Goal: Transaction & Acquisition: Purchase product/service

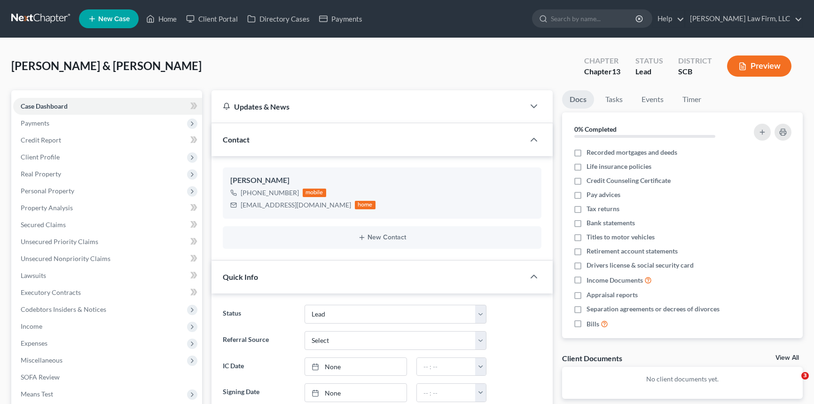
select select "4"
select select "0"
click at [169, 16] on link "Home" at bounding box center [161, 18] width 40 height 17
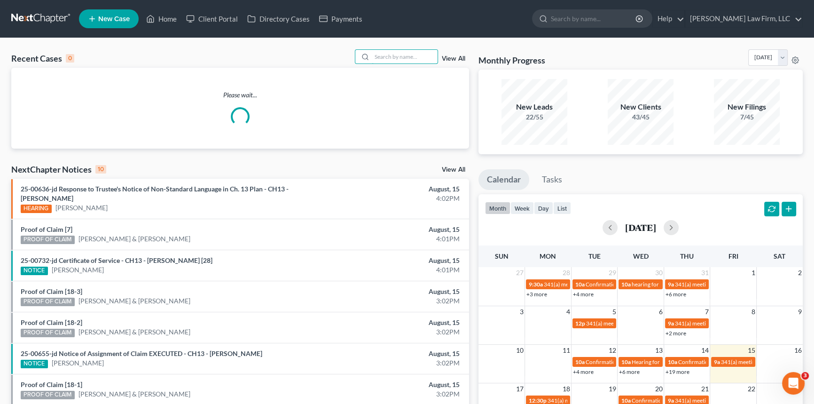
drag, startPoint x: 375, startPoint y: 55, endPoint x: 460, endPoint y: 38, distance: 86.3
click at [375, 56] on input "search" at bounding box center [405, 57] width 66 height 14
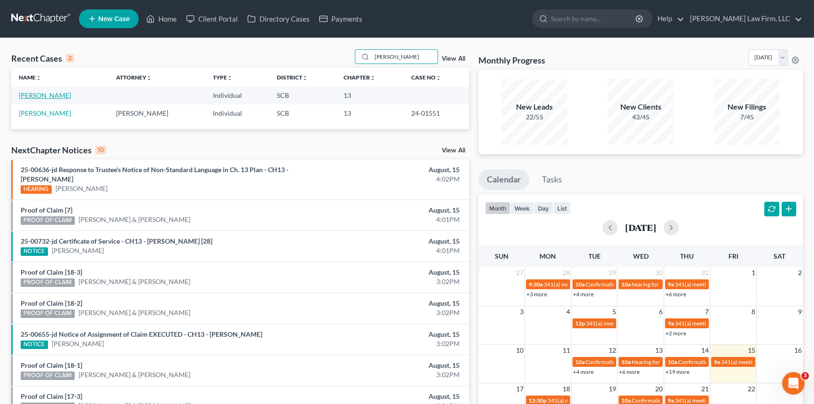
type input "[PERSON_NAME]"
click at [45, 92] on link "[PERSON_NAME]" at bounding box center [45, 95] width 52 height 8
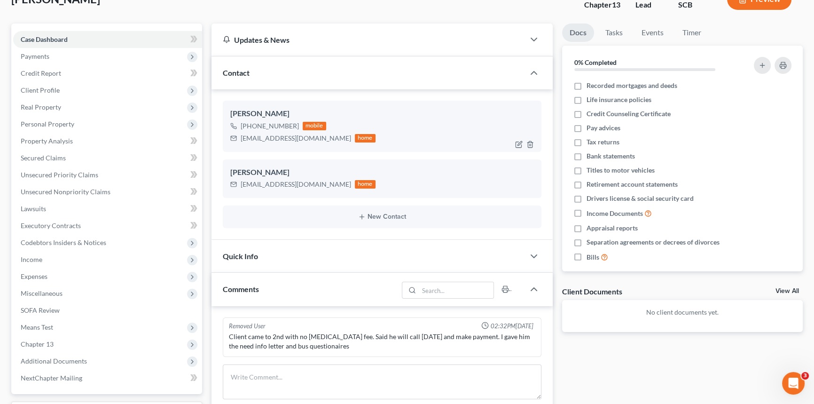
scroll to position [63, 0]
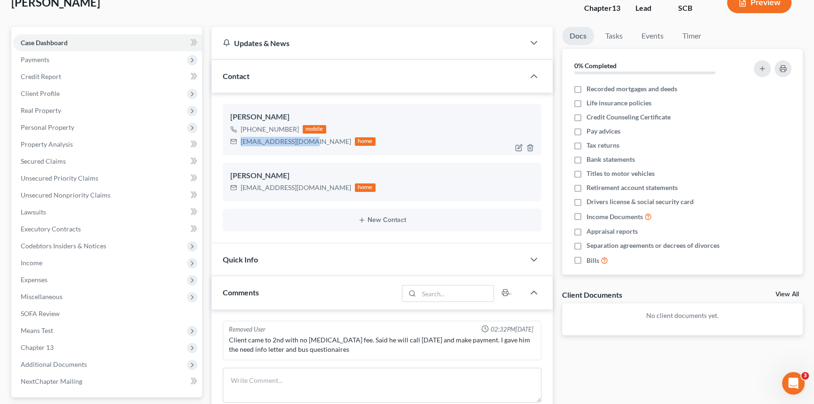
drag, startPoint x: 241, startPoint y: 140, endPoint x: 314, endPoint y: 141, distance: 73.8
click at [315, 137] on div "[EMAIL_ADDRESS][DOMAIN_NAME]" at bounding box center [296, 141] width 110 height 9
copy div "[EMAIL_ADDRESS][DOMAIN_NAME]"
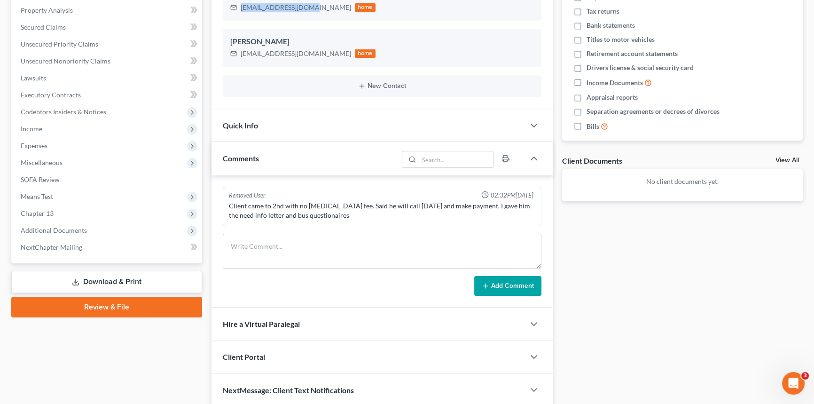
scroll to position [234, 0]
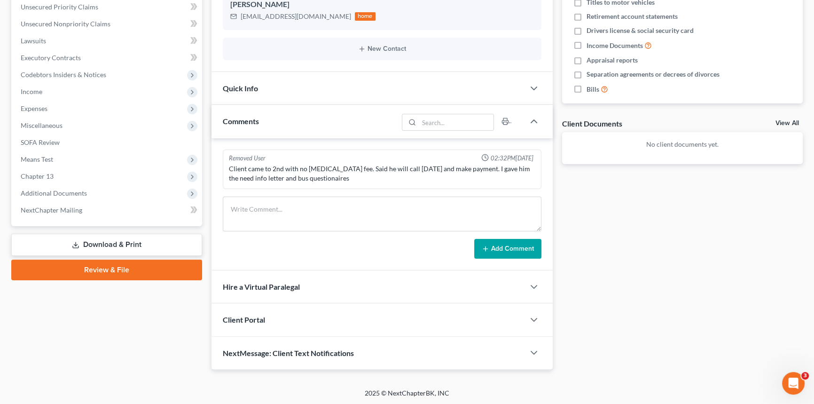
click at [244, 318] on span "Client Portal" at bounding box center [244, 319] width 42 height 9
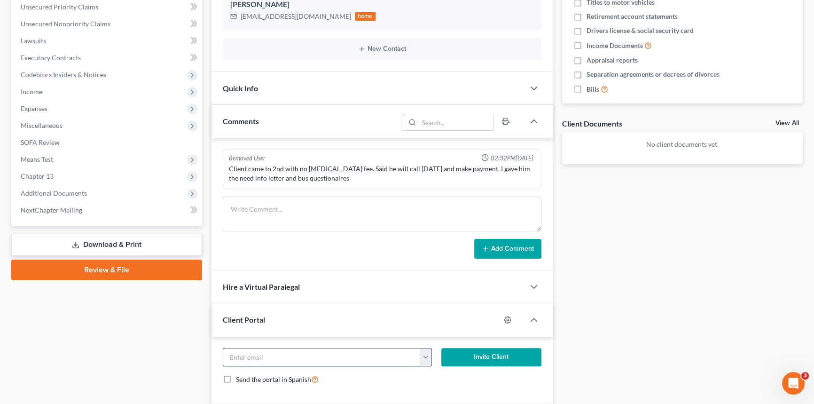
paste input "[EMAIL_ADDRESS][DOMAIN_NAME]"
type input "[EMAIL_ADDRESS][DOMAIN_NAME]"
click at [487, 354] on button "Invite Client" at bounding box center [491, 357] width 100 height 19
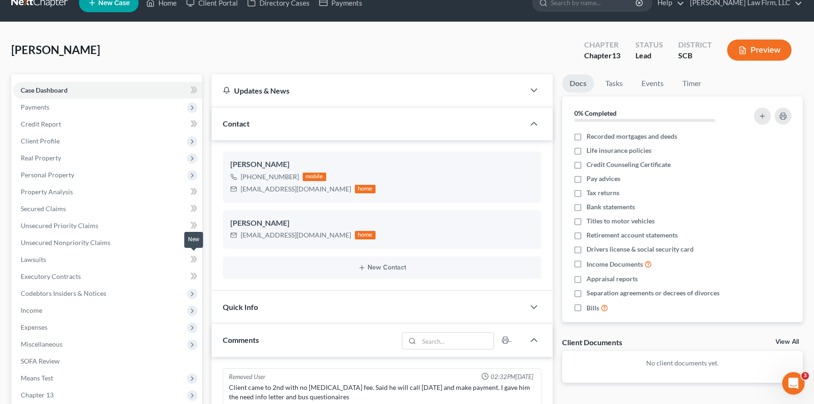
scroll to position [0, 0]
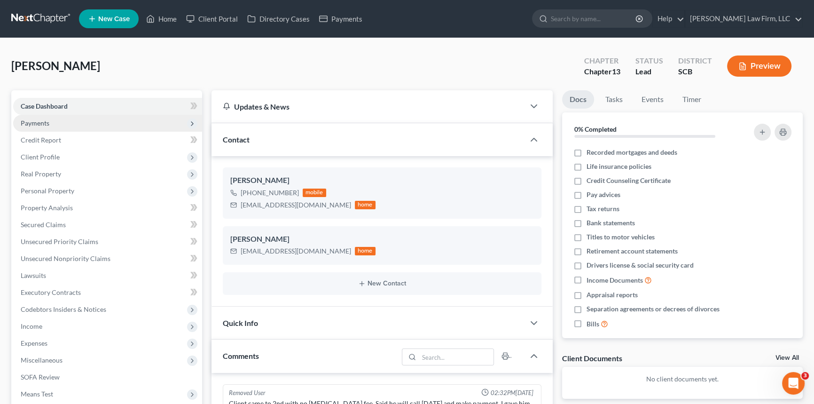
click at [32, 121] on span "Payments" at bounding box center [35, 123] width 29 height 8
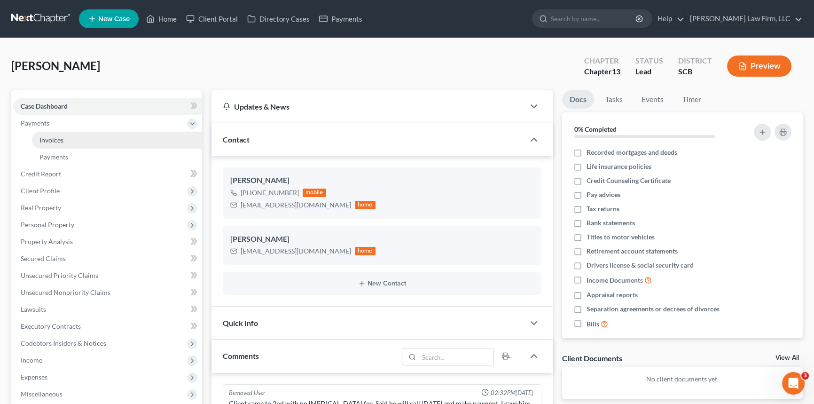
click at [46, 139] on span "Invoices" at bounding box center [51, 140] width 24 height 8
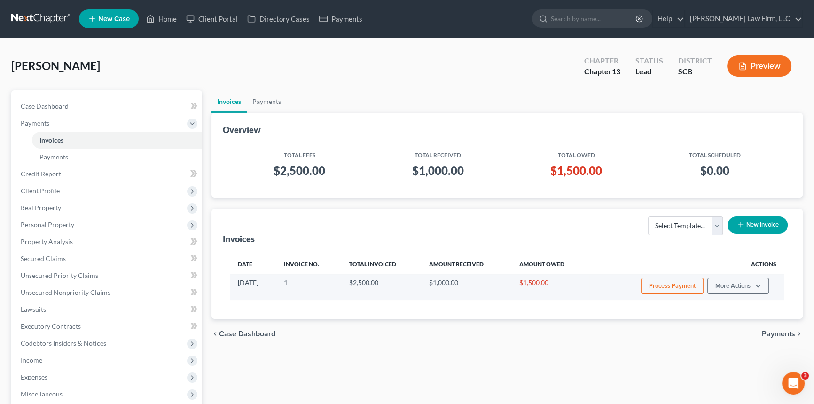
click at [667, 282] on button "Process Payment" at bounding box center [672, 286] width 62 height 16
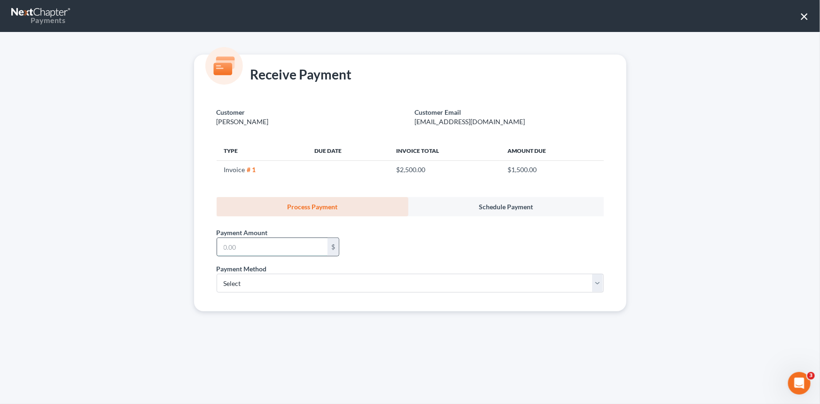
click at [222, 247] on input "text" at bounding box center [272, 247] width 110 height 18
type input "1,500.00"
click at [245, 279] on select "Select ACH Credit Card" at bounding box center [410, 282] width 387 height 19
select select "1"
click at [217, 273] on select "Select ACH Credit Card" at bounding box center [410, 282] width 387 height 19
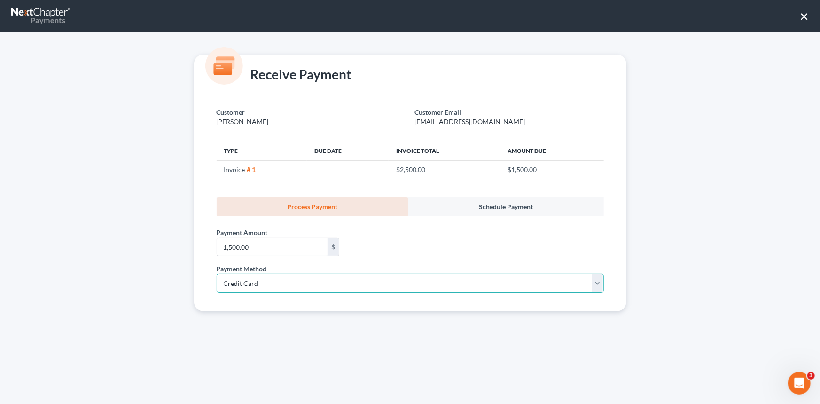
select select "42"
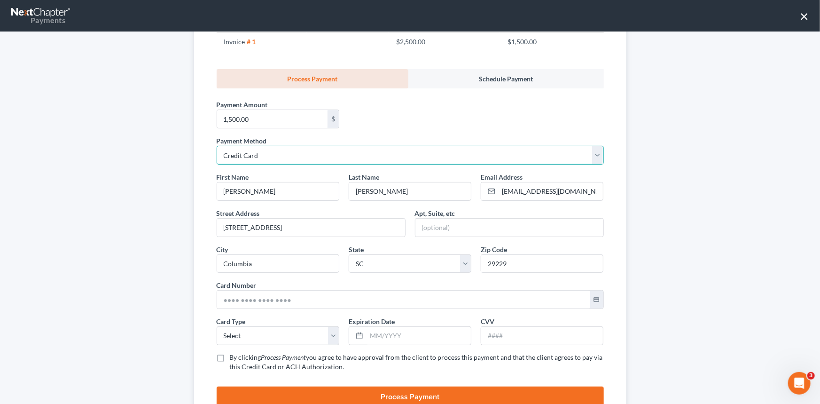
scroll to position [164, 0]
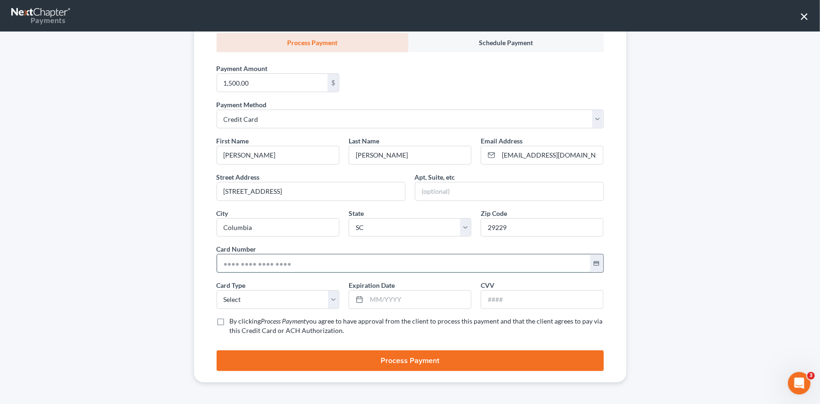
click at [220, 261] on input "text" at bounding box center [403, 263] width 373 height 18
type input "[CREDIT_CARD_NUMBER]"
click at [236, 294] on select "Select Visa MasterCard Discover American Express" at bounding box center [278, 299] width 123 height 19
select select "0"
click at [217, 290] on select "Select Visa MasterCard Discover American Express" at bounding box center [278, 299] width 123 height 19
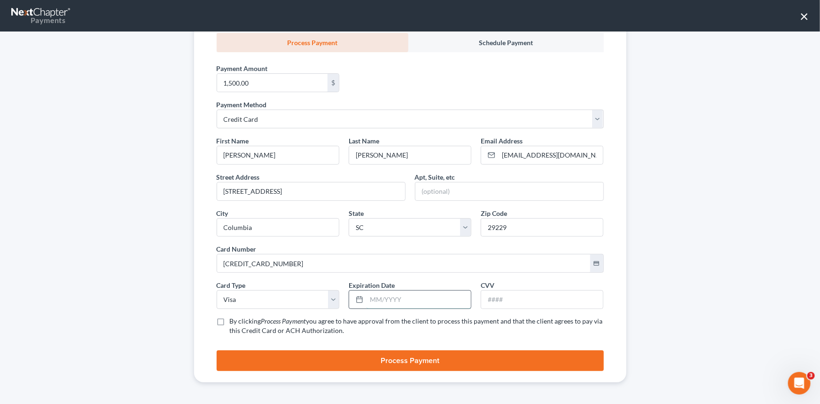
click at [371, 299] on input "text" at bounding box center [418, 299] width 104 height 18
type input "11/2028"
click at [487, 296] on input "text" at bounding box center [542, 299] width 122 height 18
type input "622"
click at [230, 320] on label "By clicking Process Payment you agree to have approval from the client to proce…" at bounding box center [417, 325] width 374 height 19
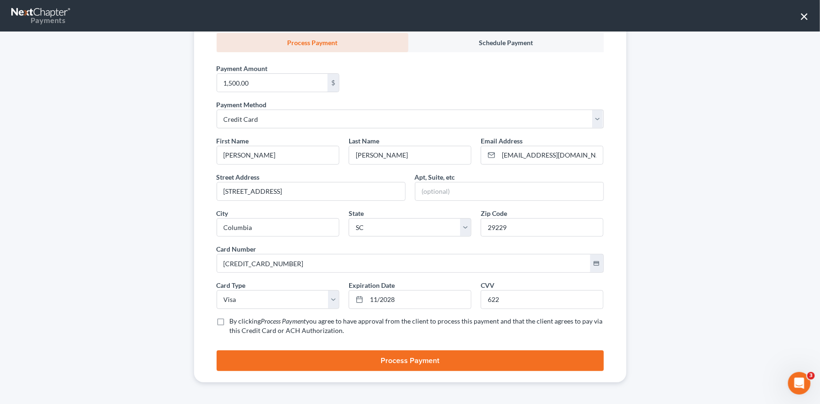
click at [233, 320] on input "By clicking Process Payment you agree to have approval from the client to proce…" at bounding box center [236, 319] width 6 height 6
checkbox input "true"
click at [435, 356] on button "Process Payment" at bounding box center [410, 360] width 387 height 21
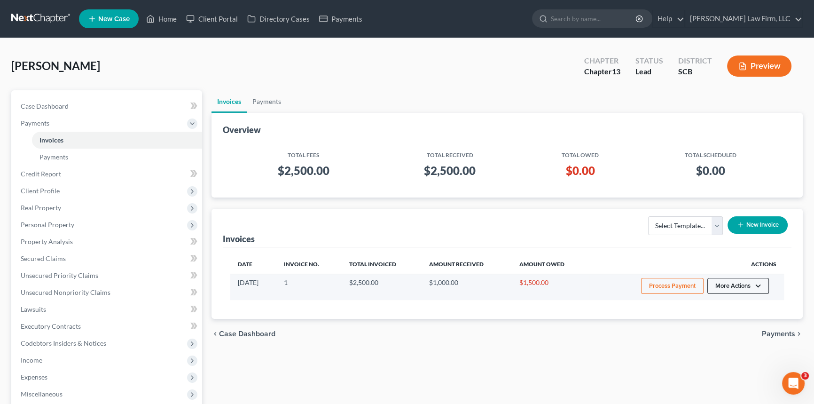
click at [726, 284] on button "More Actions" at bounding box center [738, 286] width 62 height 16
click at [720, 299] on link "View/Edit" at bounding box center [751, 305] width 110 height 16
select select "1"
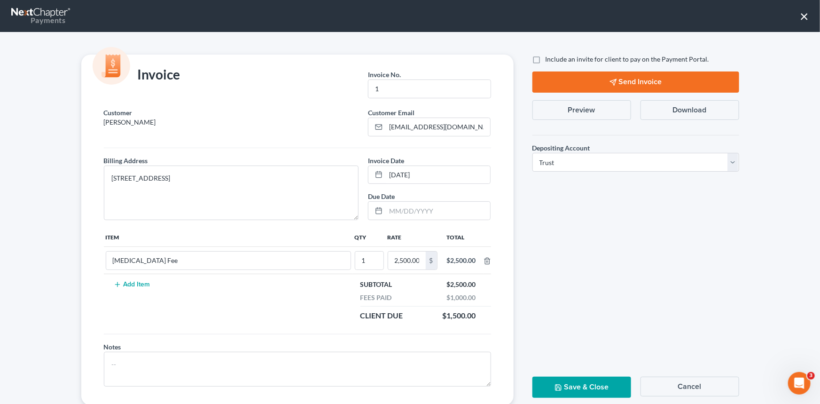
click at [632, 79] on button "Send Invoice" at bounding box center [635, 81] width 207 height 21
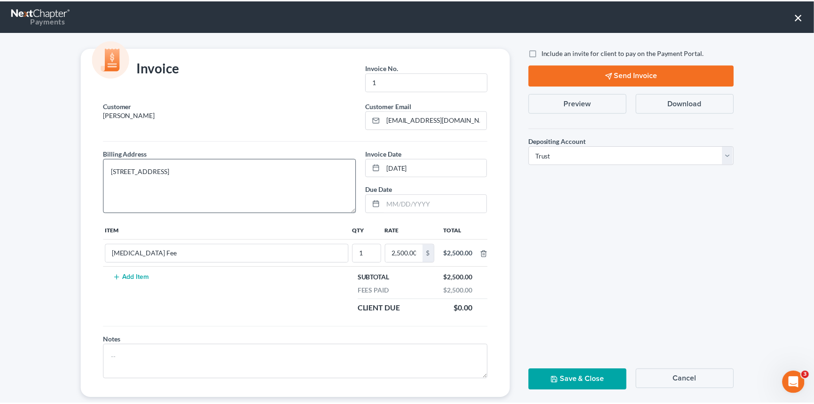
scroll to position [0, 0]
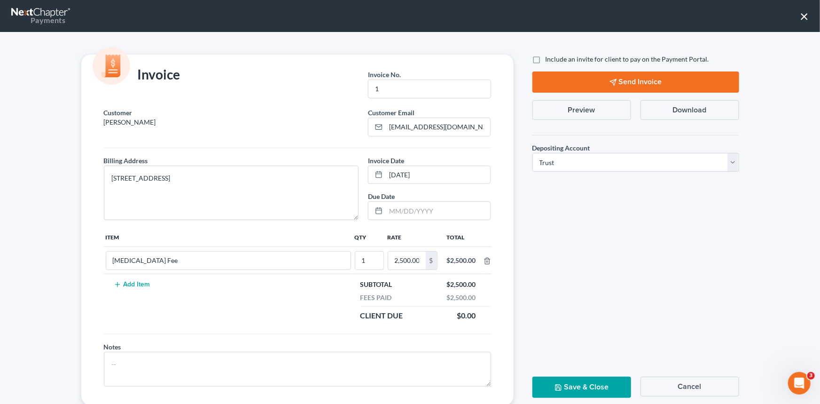
click at [582, 385] on button "Save & Close" at bounding box center [581, 386] width 99 height 21
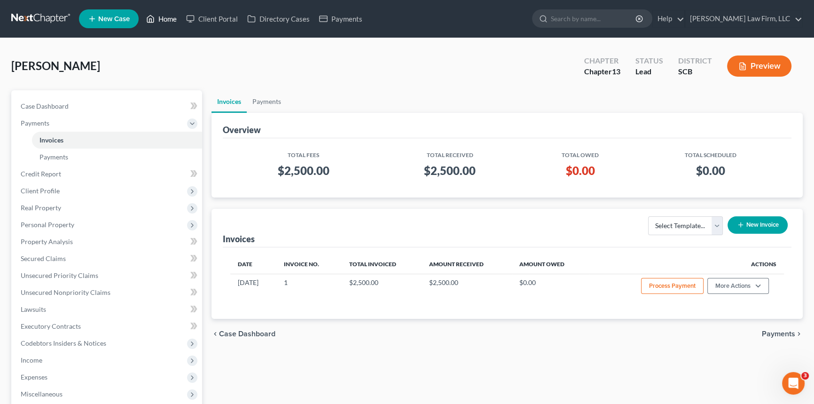
click at [175, 13] on link "Home" at bounding box center [161, 18] width 40 height 17
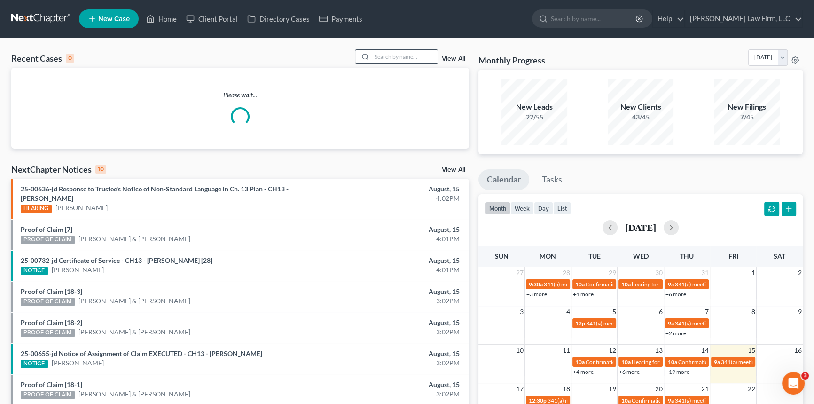
click at [381, 52] on input "search" at bounding box center [405, 57] width 66 height 14
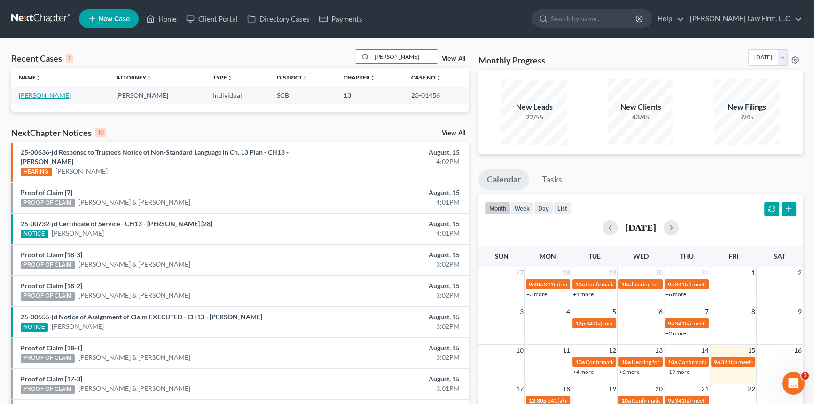
type input "[PERSON_NAME]"
click at [37, 95] on link "[PERSON_NAME]" at bounding box center [45, 95] width 52 height 8
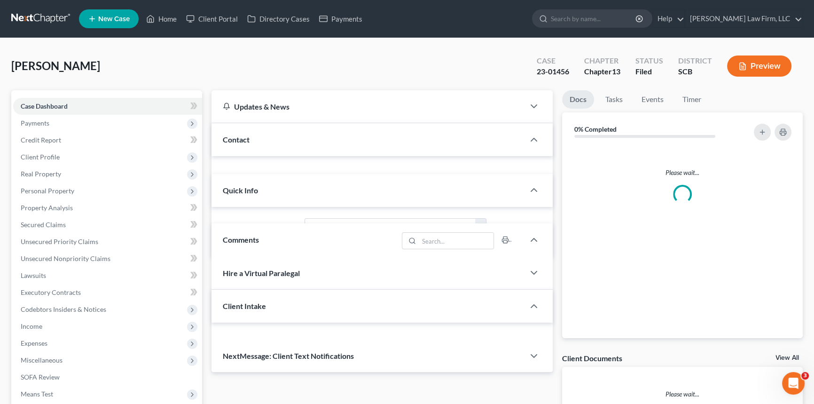
select select "0"
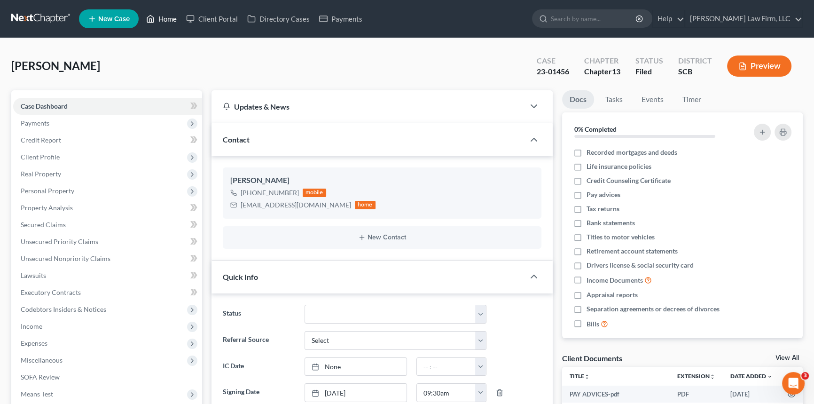
click at [168, 17] on link "Home" at bounding box center [161, 18] width 40 height 17
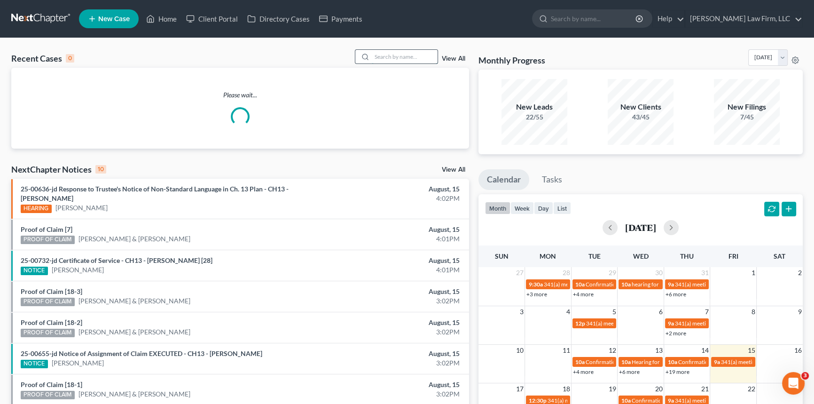
click at [376, 54] on input "search" at bounding box center [405, 57] width 66 height 14
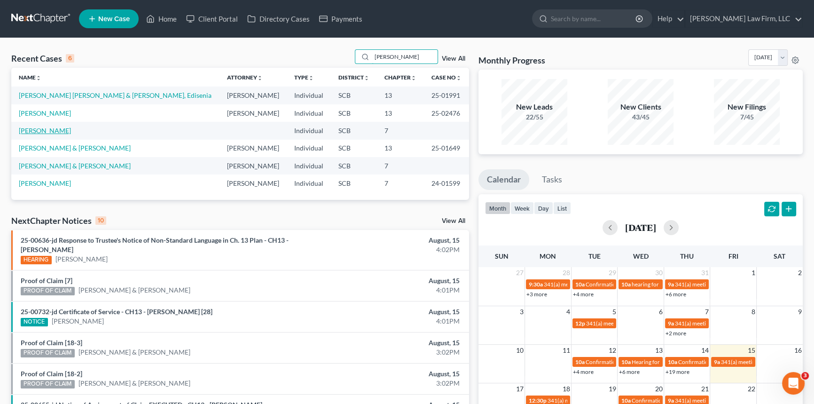
type input "[PERSON_NAME]"
click at [51, 130] on link "[PERSON_NAME]" at bounding box center [45, 130] width 52 height 8
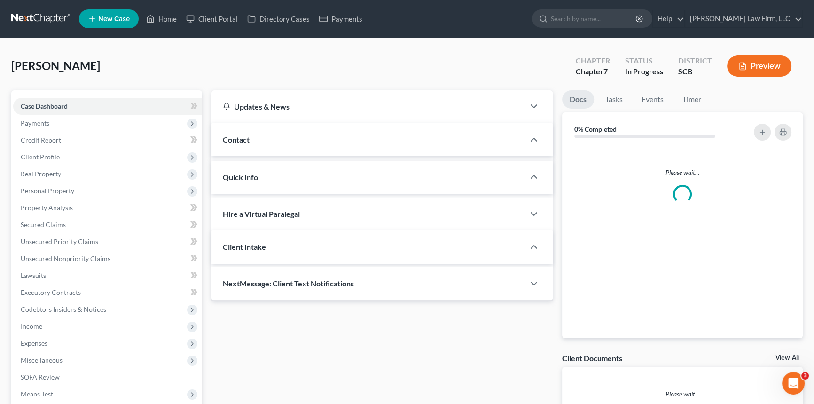
select select "1"
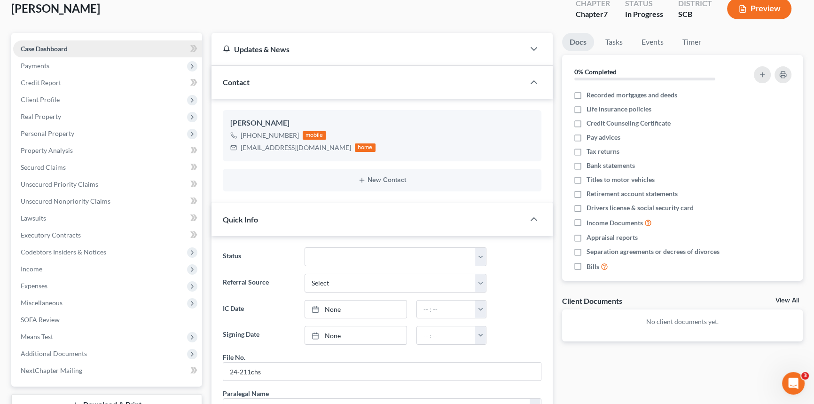
scroll to position [42, 0]
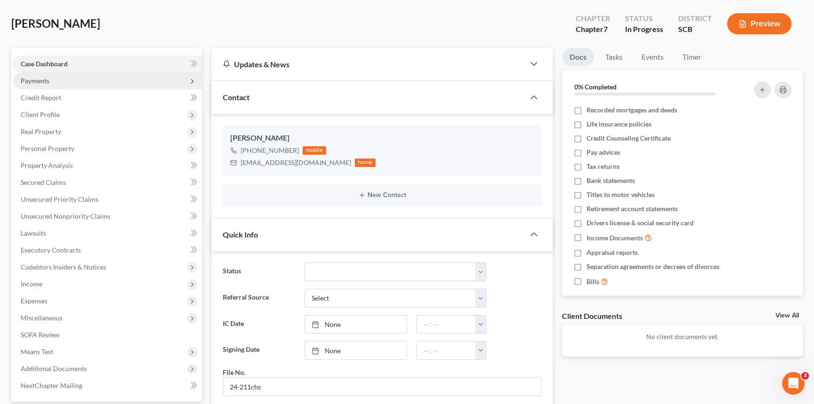
click at [39, 77] on span "Payments" at bounding box center [35, 81] width 29 height 8
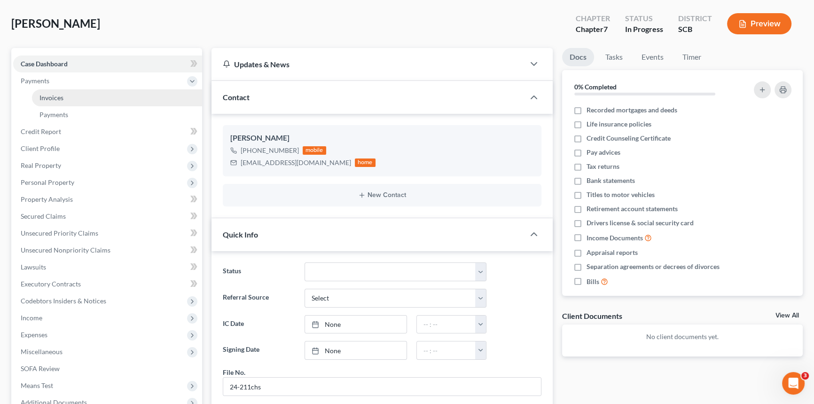
click at [55, 94] on span "Invoices" at bounding box center [51, 97] width 24 height 8
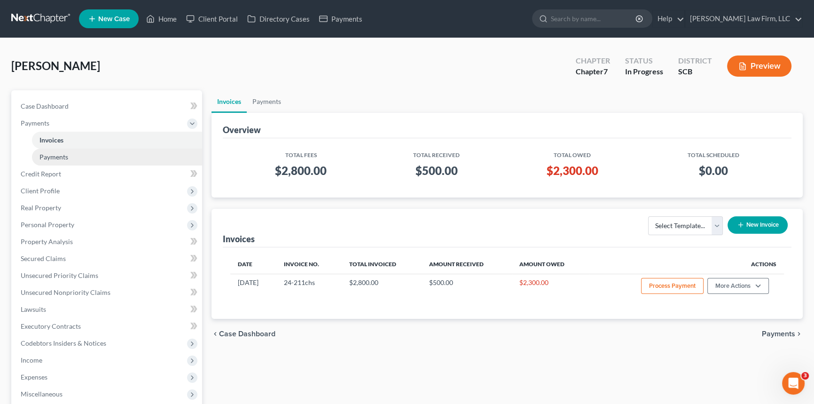
click at [51, 150] on link "Payments" at bounding box center [117, 156] width 170 height 17
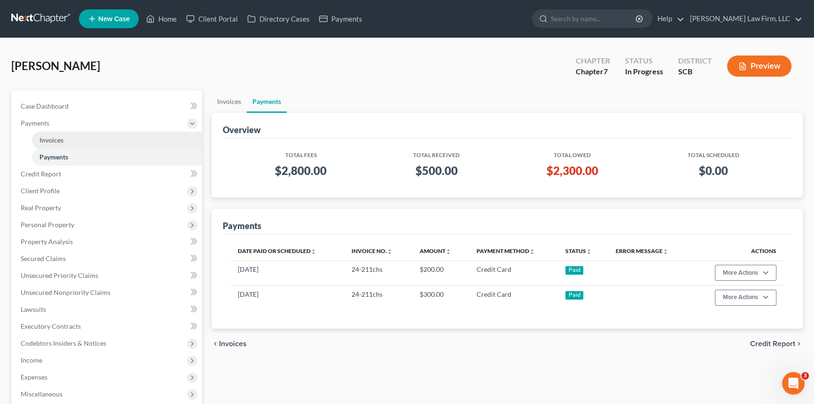
click at [47, 136] on span "Invoices" at bounding box center [51, 140] width 24 height 8
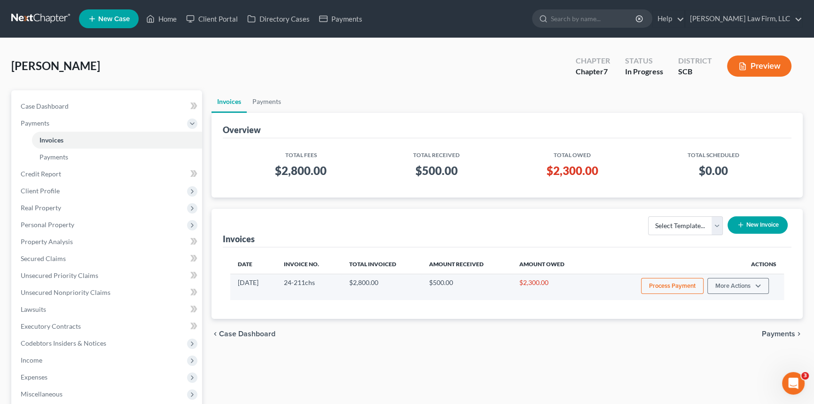
click at [673, 280] on button "Process Payment" at bounding box center [672, 286] width 62 height 16
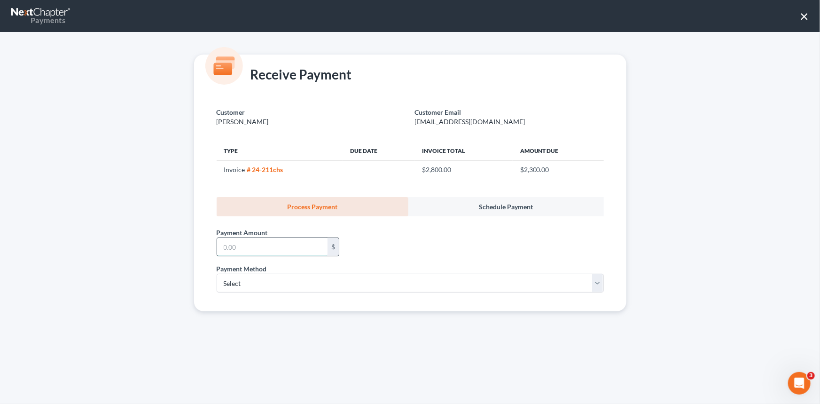
click at [225, 244] on input "text" at bounding box center [272, 247] width 110 height 18
type input "100.00"
click at [237, 284] on select "Select ACH Credit Card" at bounding box center [410, 282] width 387 height 19
click at [235, 281] on select "Select ACH Credit Card" at bounding box center [410, 282] width 387 height 19
select select "1"
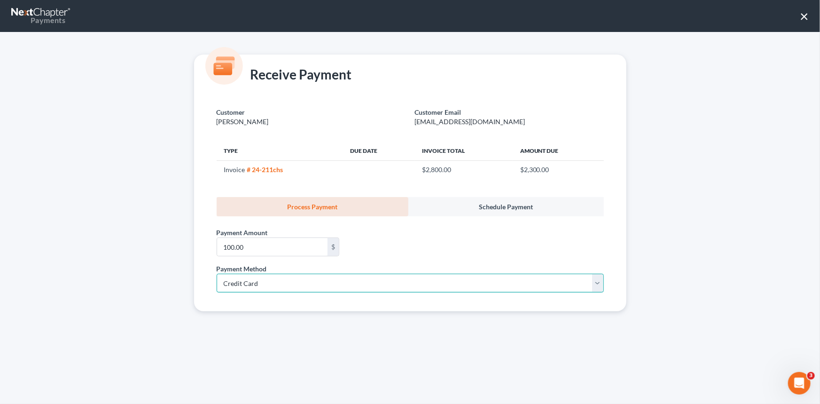
click at [217, 273] on select "Select ACH Credit Card" at bounding box center [410, 282] width 387 height 19
select select "42"
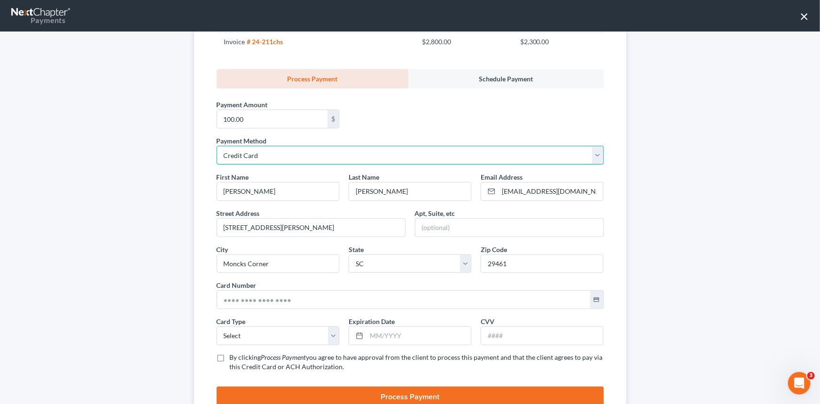
scroll to position [164, 0]
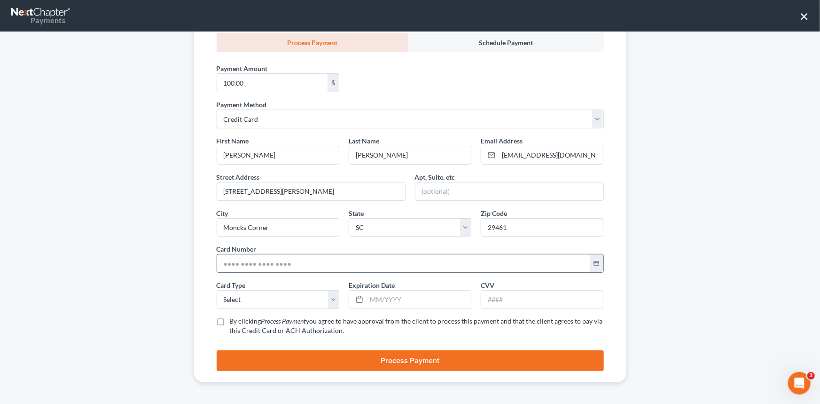
click at [224, 259] on input "text" at bounding box center [403, 263] width 373 height 18
type input "[CREDIT_CARD_NUMBER]"
click at [238, 301] on select "Select Visa MasterCard Discover American Express" at bounding box center [278, 299] width 123 height 19
select select "0"
click at [217, 290] on select "Select Visa MasterCard Discover American Express" at bounding box center [278, 299] width 123 height 19
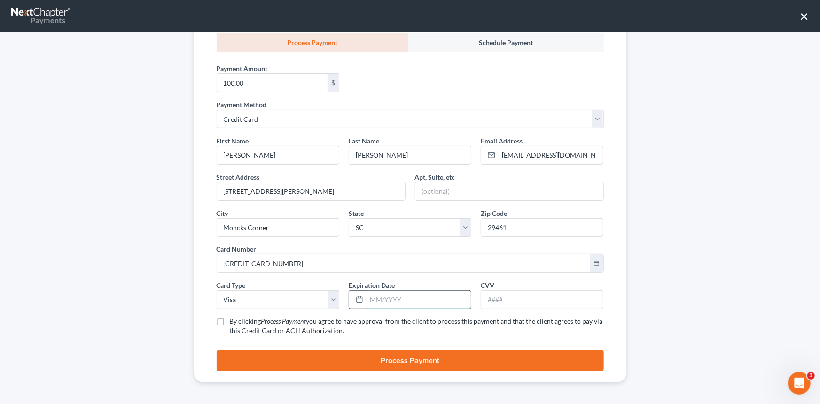
click at [366, 296] on input "text" at bounding box center [418, 299] width 104 height 18
type input "08/2028"
click at [500, 299] on input "text" at bounding box center [542, 299] width 122 height 18
type input "715"
drag, startPoint x: 217, startPoint y: 318, endPoint x: 312, endPoint y: 345, distance: 99.2
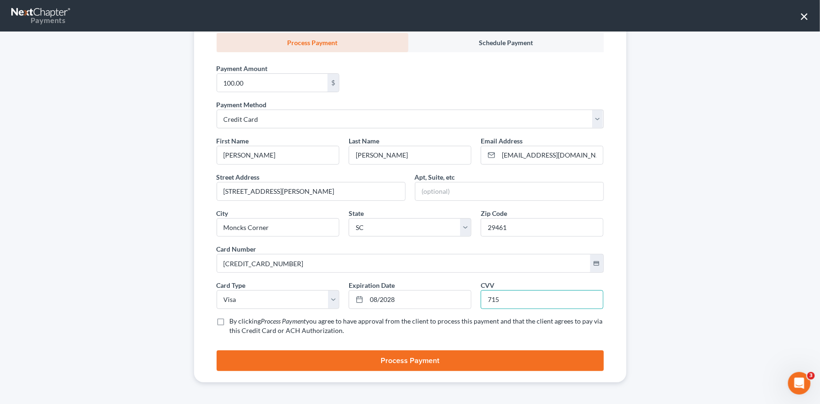
click at [230, 318] on label "By clicking Process Payment you agree to have approval from the client to proce…" at bounding box center [417, 325] width 374 height 19
click at [233, 318] on input "By clicking Process Payment you agree to have approval from the client to proce…" at bounding box center [236, 319] width 6 height 6
checkbox input "true"
click at [402, 363] on button "Process Payment" at bounding box center [410, 360] width 387 height 21
click at [329, 300] on select "Select Visa MasterCard Discover American Express" at bounding box center [278, 299] width 123 height 19
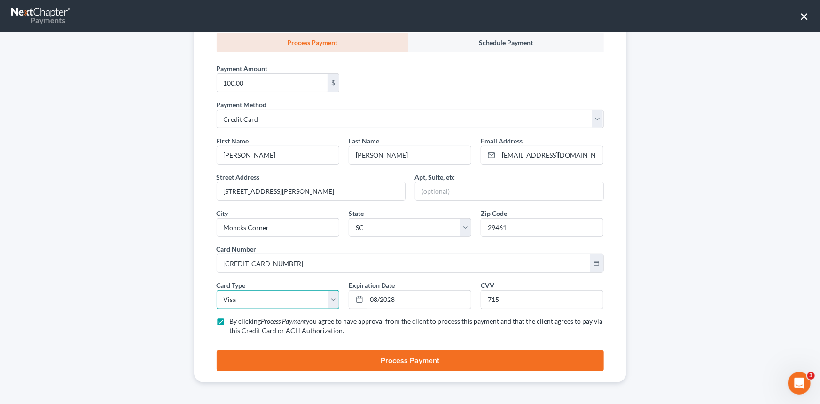
select select "1"
click at [217, 290] on select "Select Visa MasterCard Discover American Express" at bounding box center [278, 299] width 123 height 19
click at [397, 359] on button "Process Payment" at bounding box center [410, 360] width 387 height 21
click at [230, 318] on label "By clicking Process Payment you agree to have approval from the client to proce…" at bounding box center [417, 325] width 374 height 19
click at [233, 318] on input "By clicking Process Payment you agree to have approval from the client to proce…" at bounding box center [236, 319] width 6 height 6
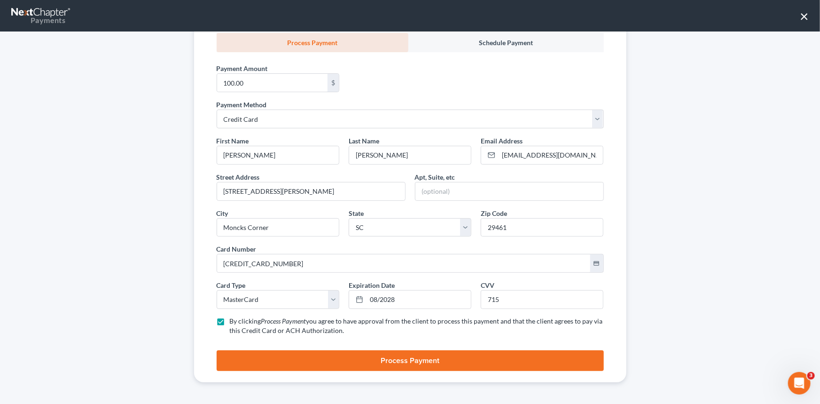
checkbox input "false"
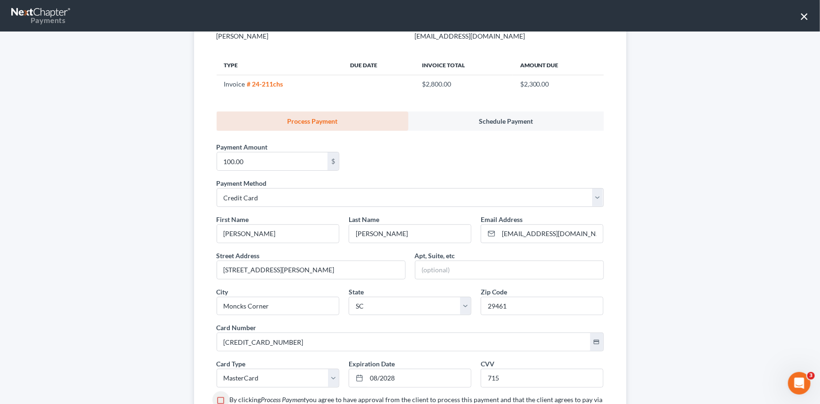
scroll to position [78, 0]
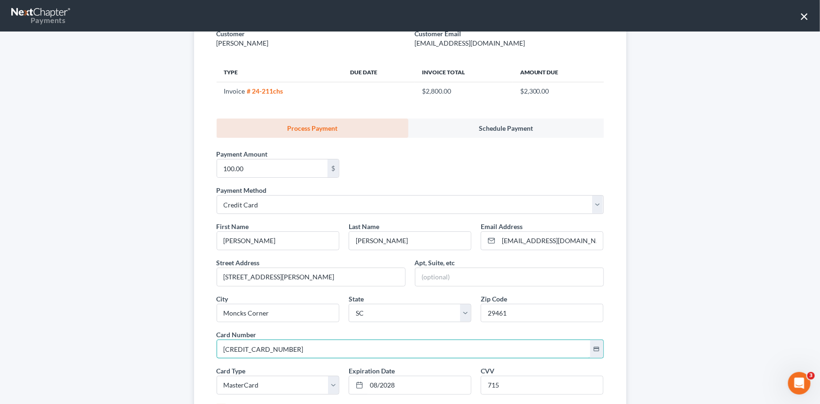
drag, startPoint x: 222, startPoint y: 347, endPoint x: 337, endPoint y: 334, distance: 116.3
click at [337, 334] on div "Card Number * [CREDIT_CARD_NUMBER] credit_card" at bounding box center [410, 343] width 396 height 29
type input "[CREDIT_CARD_NUMBER]"
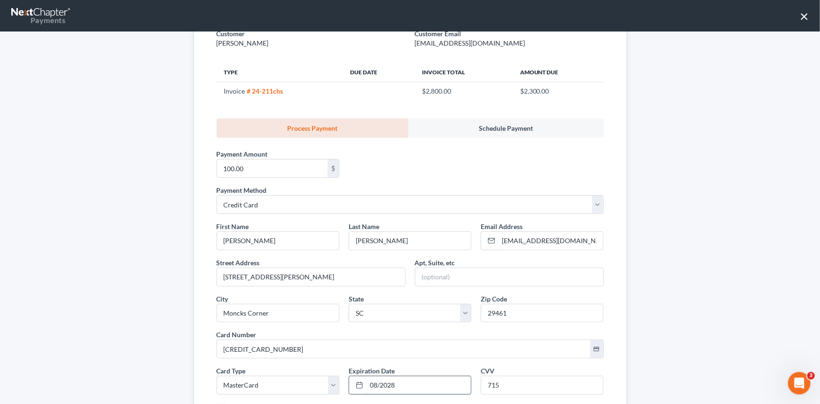
drag, startPoint x: 365, startPoint y: 384, endPoint x: 403, endPoint y: 384, distance: 37.1
click at [403, 384] on input "08/2028" at bounding box center [418, 385] width 104 height 18
type input "03/2030"
drag, startPoint x: 487, startPoint y: 385, endPoint x: 498, endPoint y: 385, distance: 11.3
click at [498, 385] on input "715" at bounding box center [542, 385] width 122 height 18
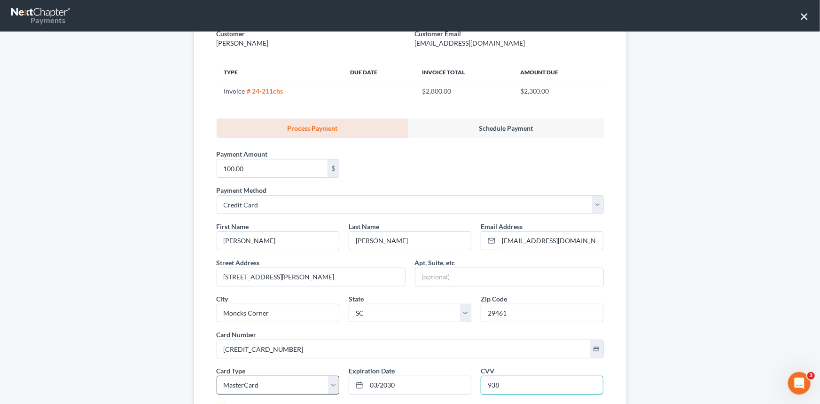
type input "938"
drag, startPoint x: 329, startPoint y: 382, endPoint x: 320, endPoint y: 383, distance: 8.9
click at [329, 382] on select "Select Visa MasterCard Discover American Express" at bounding box center [278, 384] width 123 height 19
select select "0"
click at [217, 375] on select "Select Visa MasterCard Discover American Express" at bounding box center [278, 384] width 123 height 19
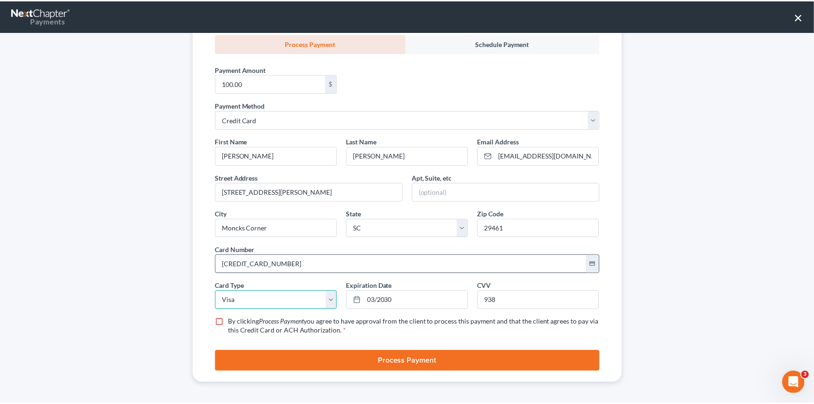
scroll to position [164, 0]
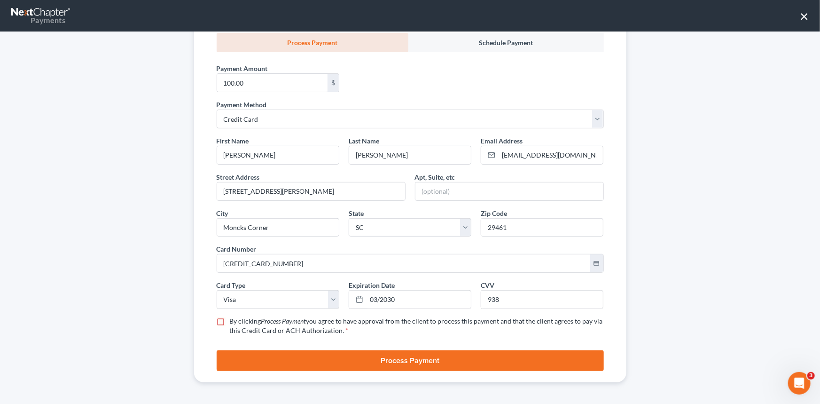
click at [230, 319] on label "By clicking Process Payment you agree to have approval from the client to proce…" at bounding box center [417, 325] width 374 height 19
click at [233, 319] on input "By clicking Process Payment you agree to have approval from the client to proce…" at bounding box center [236, 319] width 6 height 6
checkbox input "true"
click at [404, 356] on button "Process Payment" at bounding box center [410, 360] width 387 height 21
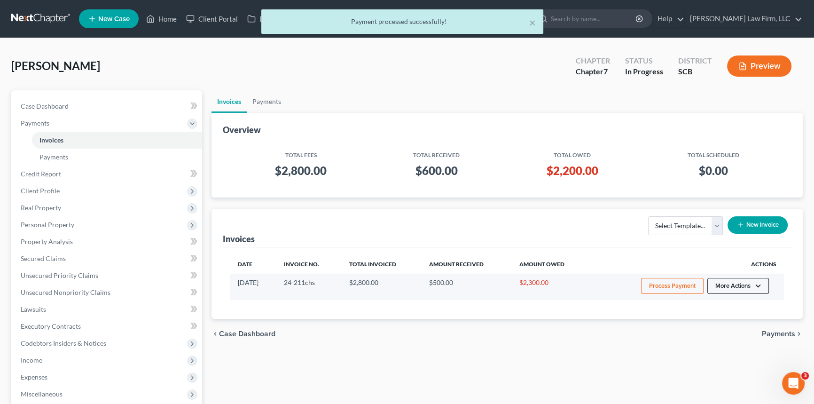
click at [737, 284] on button "More Actions" at bounding box center [738, 286] width 62 height 16
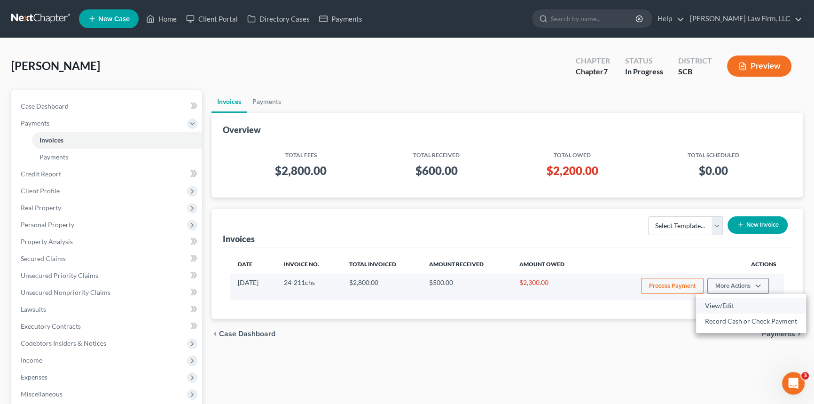
click at [719, 301] on link "View/Edit" at bounding box center [751, 305] width 110 height 16
select select "1"
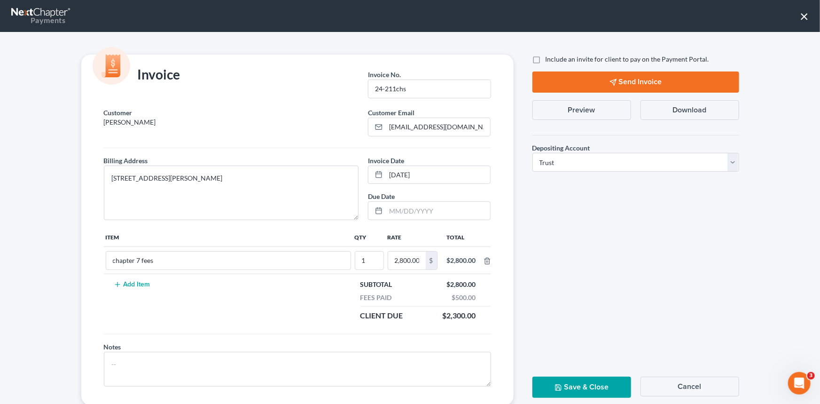
click at [633, 80] on button "Send Invoice" at bounding box center [635, 81] width 207 height 21
click at [592, 384] on button "Save & Close" at bounding box center [581, 386] width 99 height 21
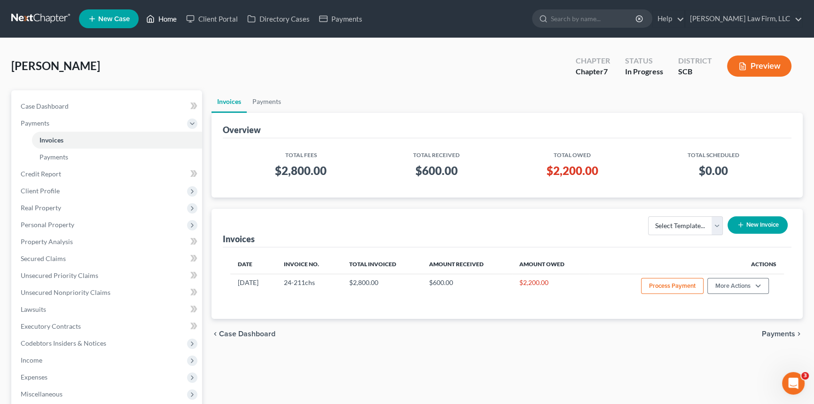
drag, startPoint x: 170, startPoint y: 15, endPoint x: 130, endPoint y: 52, distance: 54.2
click at [170, 16] on link "Home" at bounding box center [161, 18] width 40 height 17
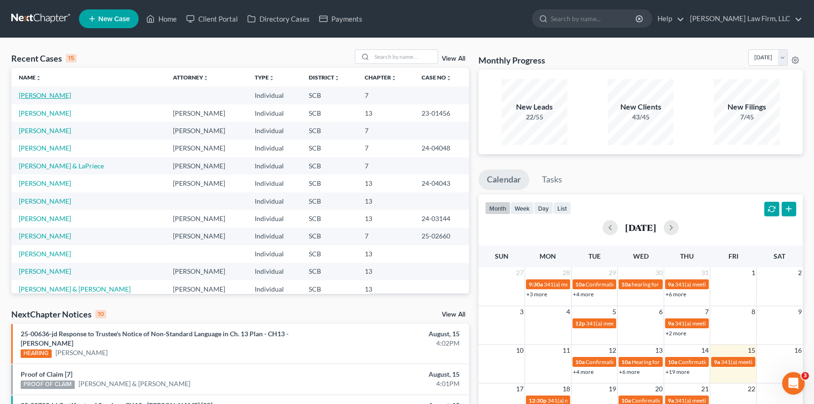
click at [44, 94] on link "[PERSON_NAME]" at bounding box center [45, 95] width 52 height 8
select select "1"
